Goal: Information Seeking & Learning: Check status

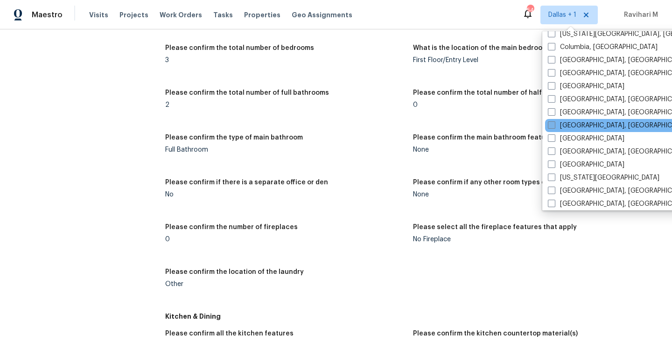
scroll to position [228, 0]
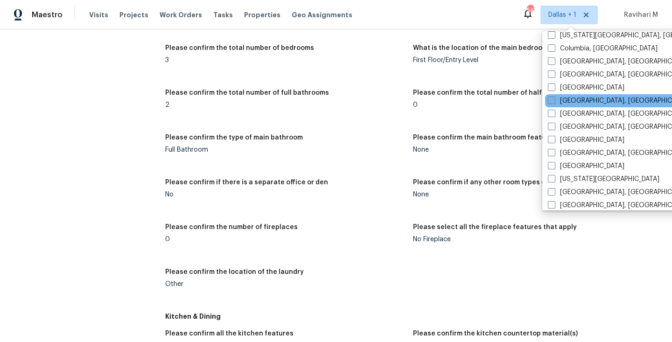
click at [551, 102] on span at bounding box center [551, 100] width 7 height 7
click at [551, 102] on input "Detroit, MI" at bounding box center [551, 99] width 6 height 6
checkbox input "true"
click at [92, 7] on div "Visits Projects Work Orders Tasks Properties Geo Assignments" at bounding box center [226, 15] width 274 height 19
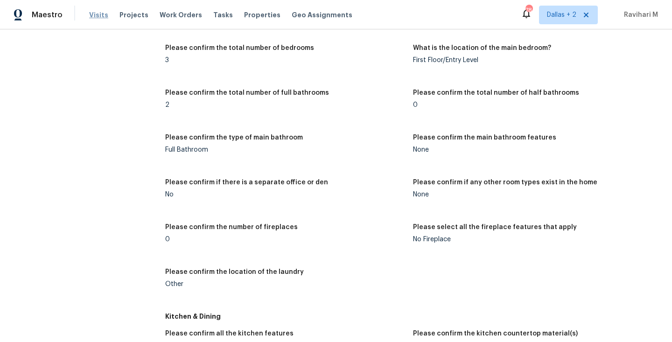
click at [94, 15] on span "Visits" at bounding box center [98, 14] width 19 height 9
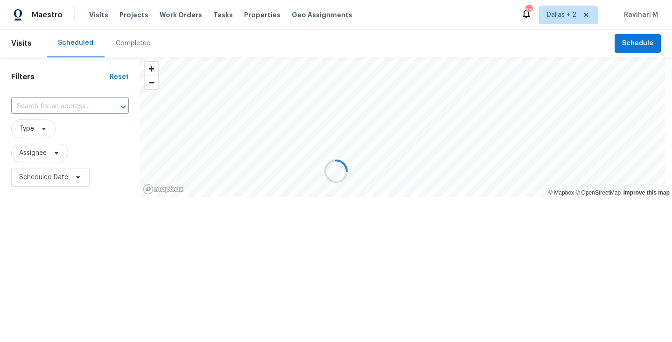
click at [125, 38] on div at bounding box center [336, 171] width 672 height 342
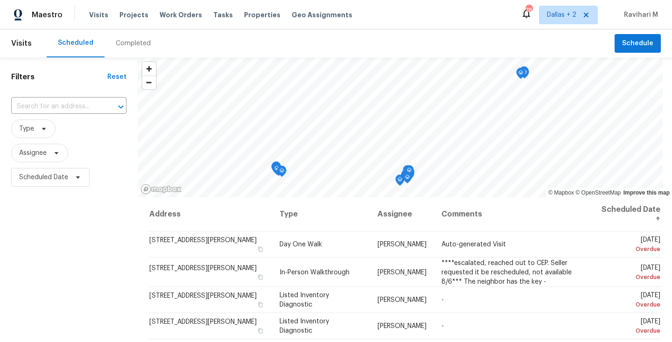
click at [127, 50] on div "Completed" at bounding box center [133, 43] width 57 height 28
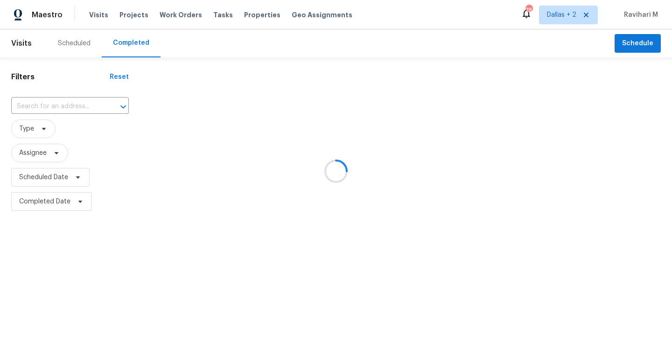
click at [127, 50] on div at bounding box center [336, 171] width 672 height 342
click at [45, 108] on div at bounding box center [336, 171] width 672 height 342
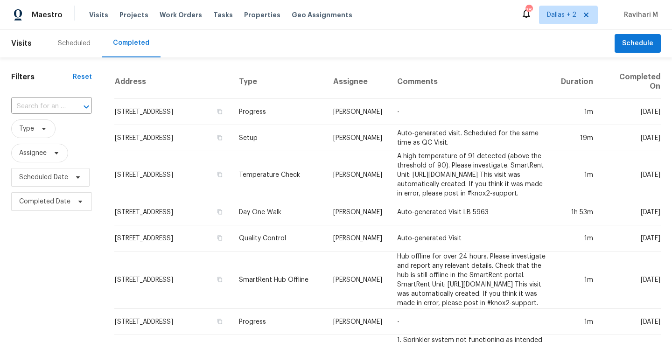
click at [45, 108] on input "text" at bounding box center [38, 106] width 55 height 14
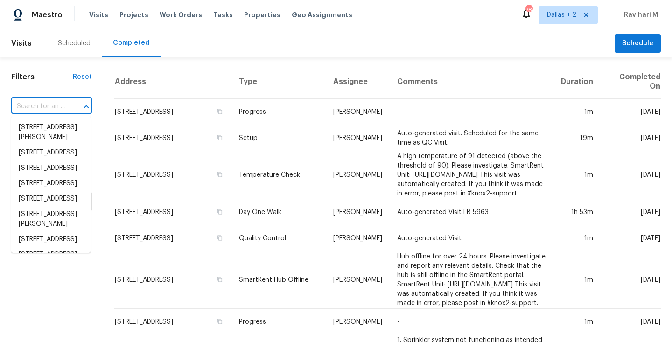
paste input "[STREET_ADDRESS]"
type input "[STREET_ADDRESS]"
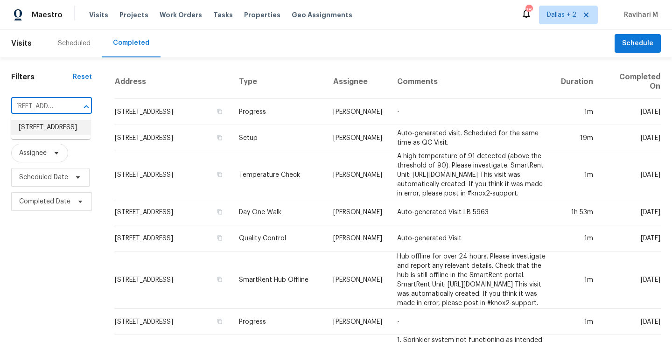
click at [47, 130] on li "[STREET_ADDRESS]" at bounding box center [50, 127] width 79 height 15
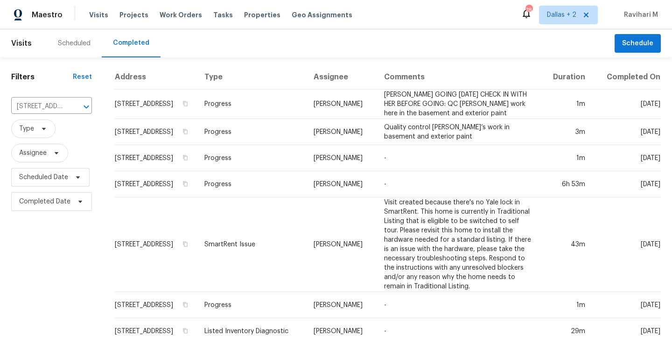
click at [298, 55] on div "Scheduled Completed" at bounding box center [331, 43] width 568 height 28
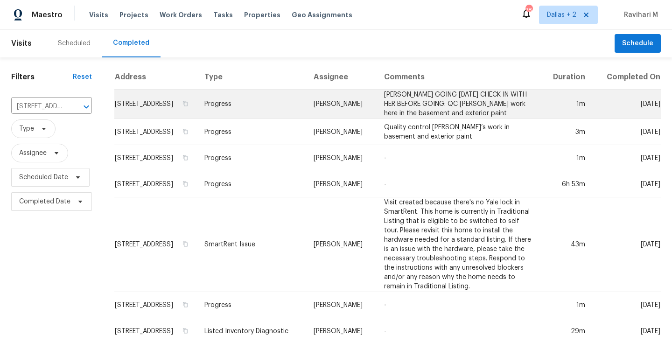
click at [219, 111] on td "Progress" at bounding box center [251, 104] width 109 height 29
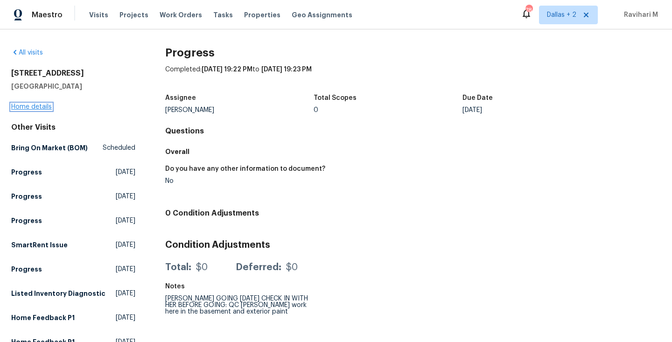
click at [17, 105] on link "Home details" at bounding box center [31, 107] width 41 height 7
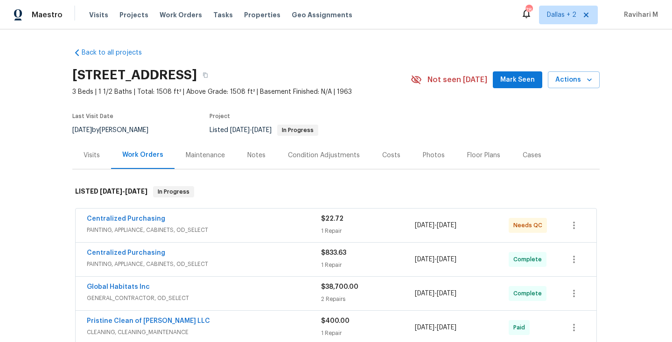
click at [434, 156] on div "Photos" at bounding box center [434, 155] width 22 height 9
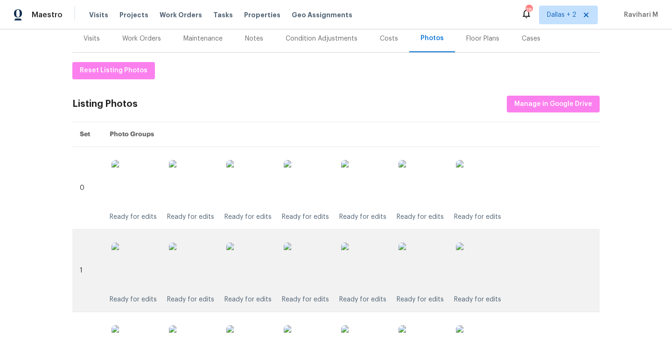
scroll to position [104, 0]
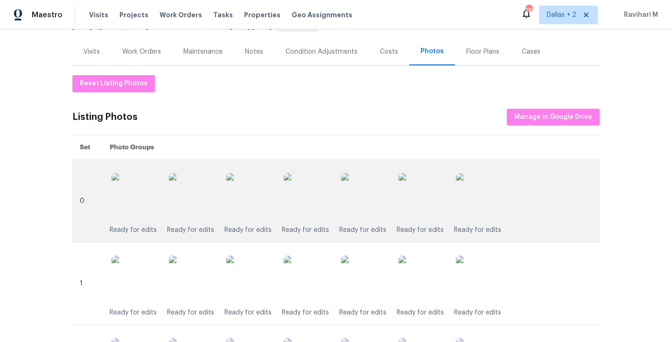
click at [464, 239] on td "Ready for edits Ready for edits Ready for edits Ready for edits Ready for edits…" at bounding box center [351, 201] width 498 height 83
click at [312, 207] on img at bounding box center [307, 196] width 47 height 47
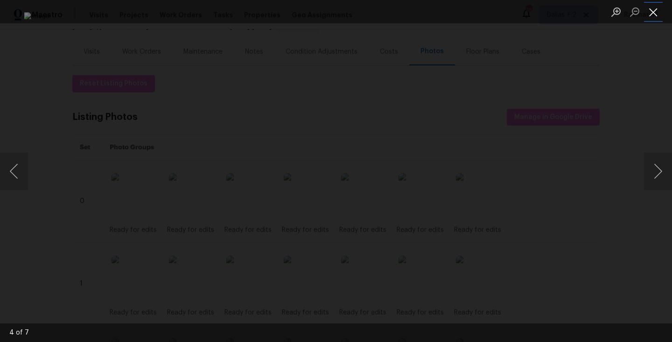
click at [654, 13] on button "Close lightbox" at bounding box center [653, 12] width 19 height 16
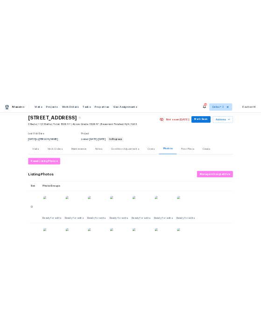
scroll to position [88, 0]
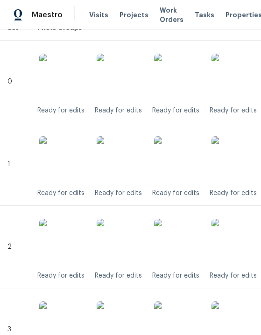
scroll to position [202, 0]
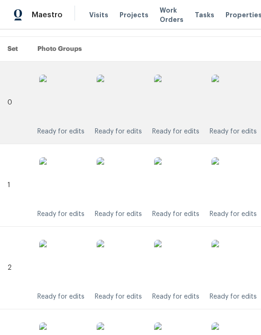
click at [232, 85] on img at bounding box center [234, 98] width 47 height 47
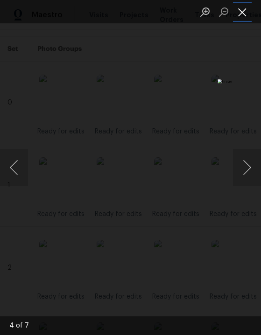
click at [244, 11] on button "Close lightbox" at bounding box center [242, 12] width 19 height 16
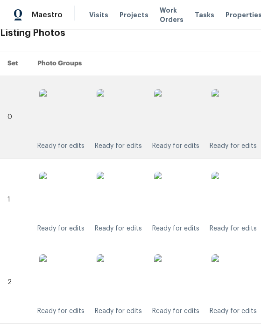
scroll to position [182, 0]
